Goal: Task Accomplishment & Management: Use online tool/utility

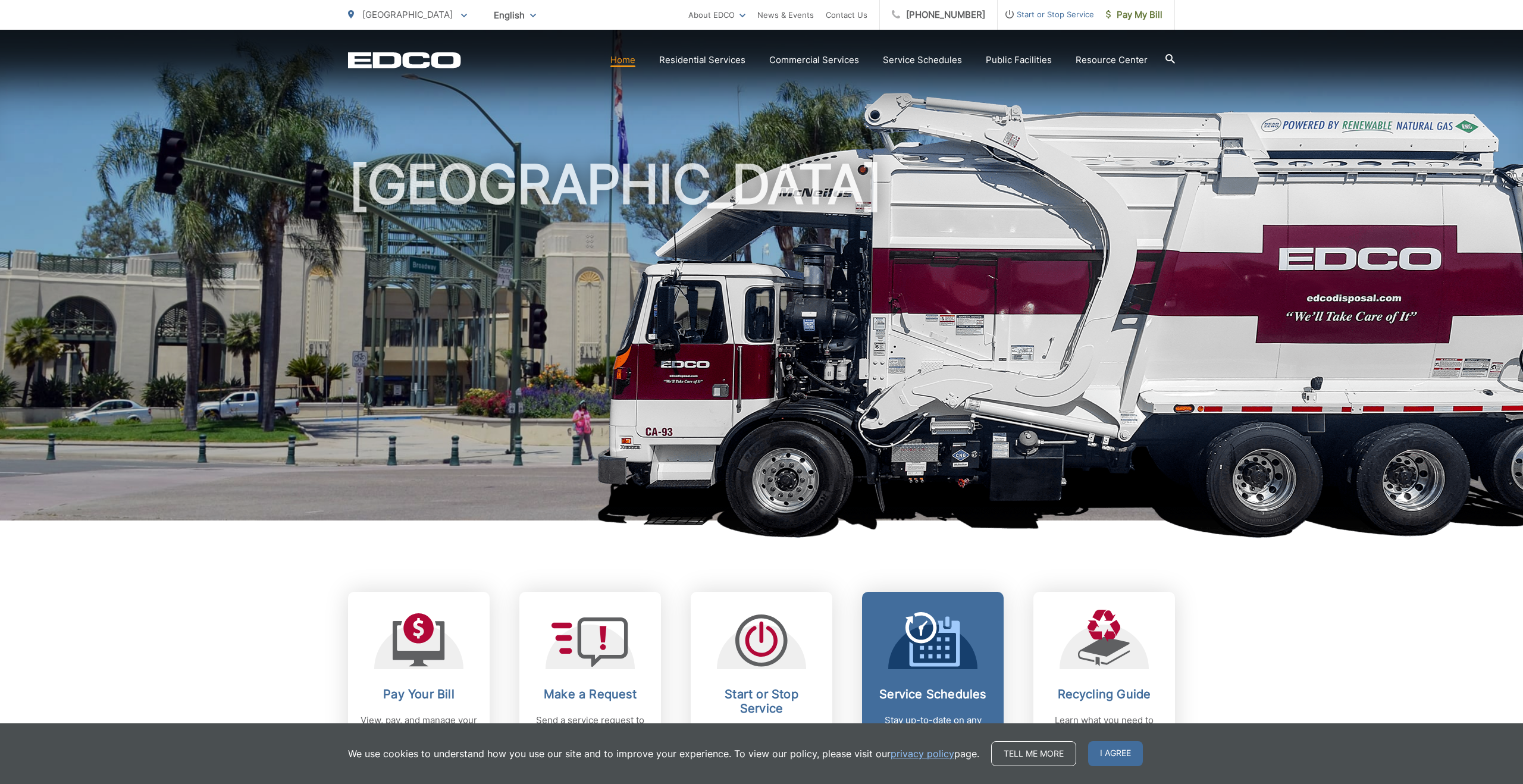
drag, startPoint x: 414, startPoint y: 685, endPoint x: 964, endPoint y: 722, distance: 551.2
click at [414, 685] on link "Pay Your Bill View, pay, and manage your bill online." at bounding box center [418, 683] width 142 height 182
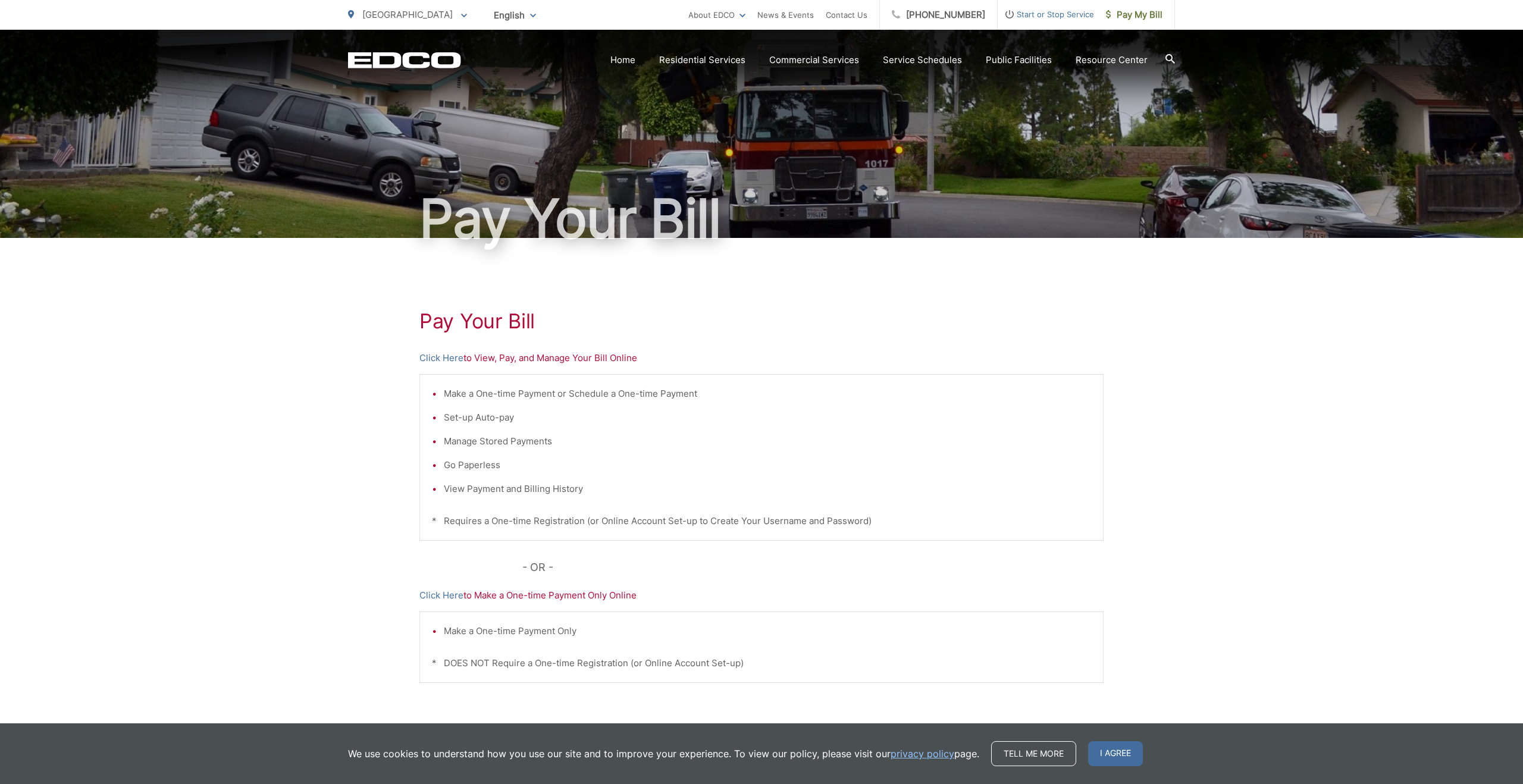
click at [1122, 750] on span "I agree" at bounding box center [1115, 753] width 55 height 25
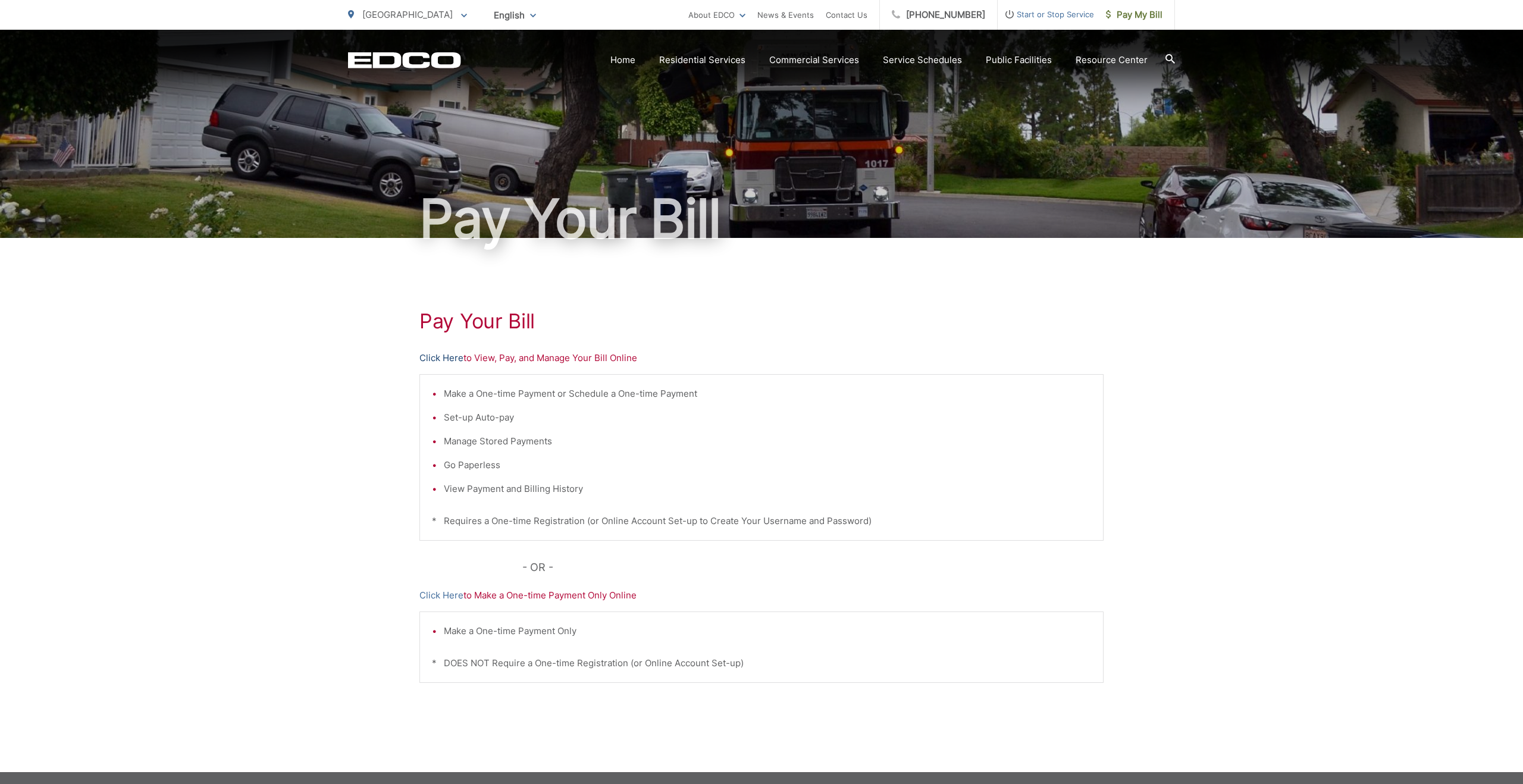
click at [448, 357] on link "Click Here" at bounding box center [441, 357] width 44 height 14
